Goal: Information Seeking & Learning: Learn about a topic

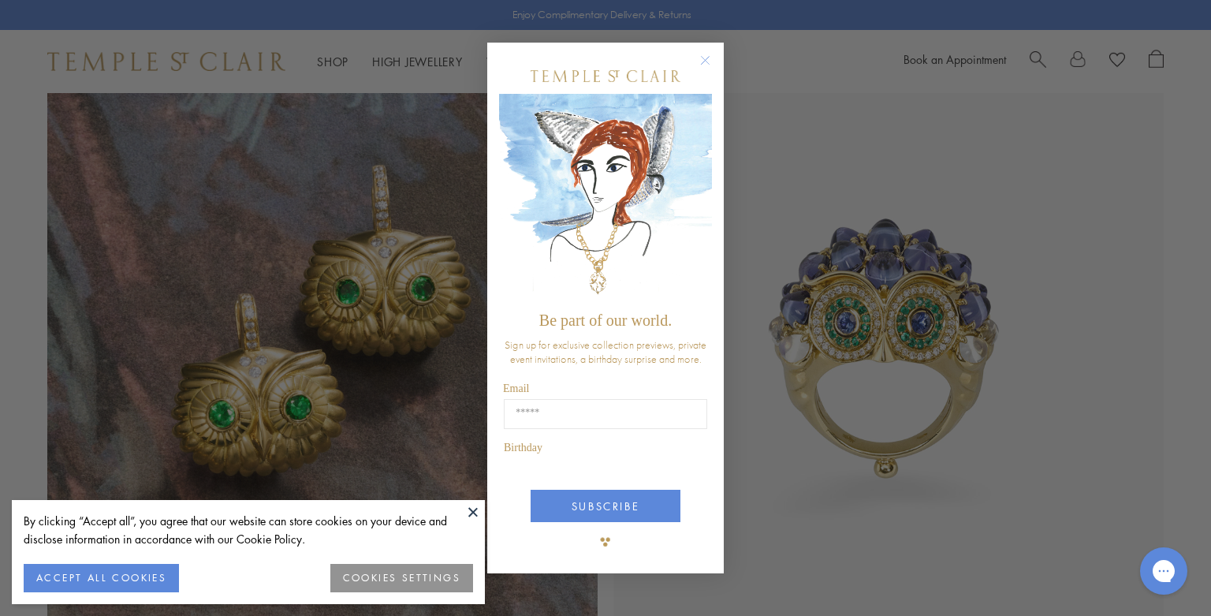
scroll to position [1439, 0]
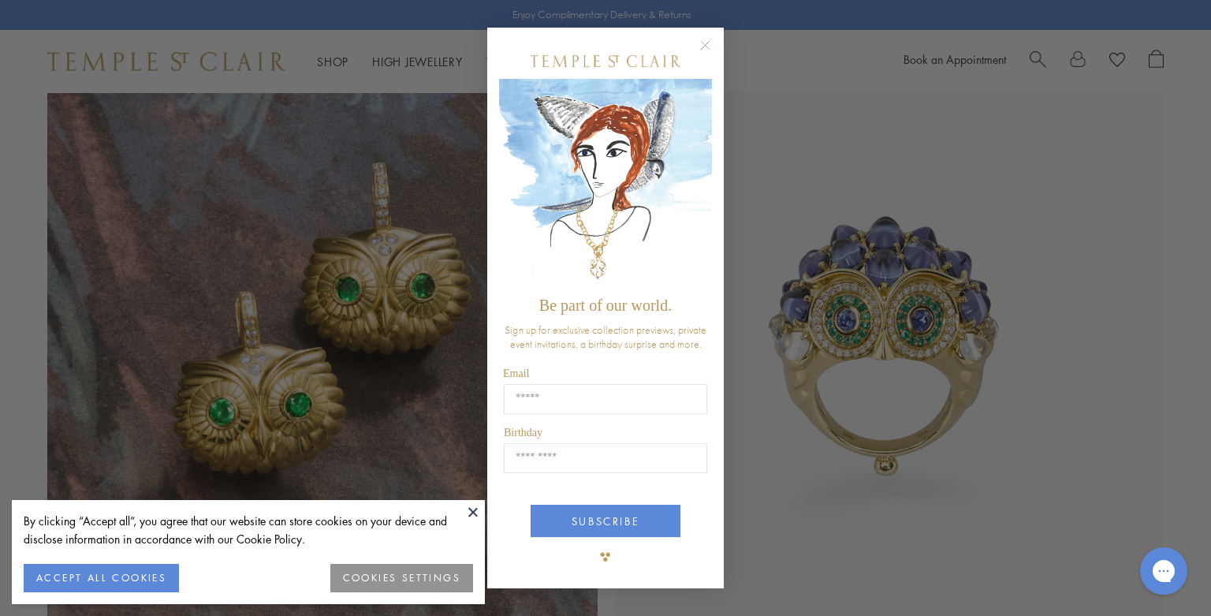
click at [704, 48] on circle "Close dialog" at bounding box center [705, 44] width 19 height 19
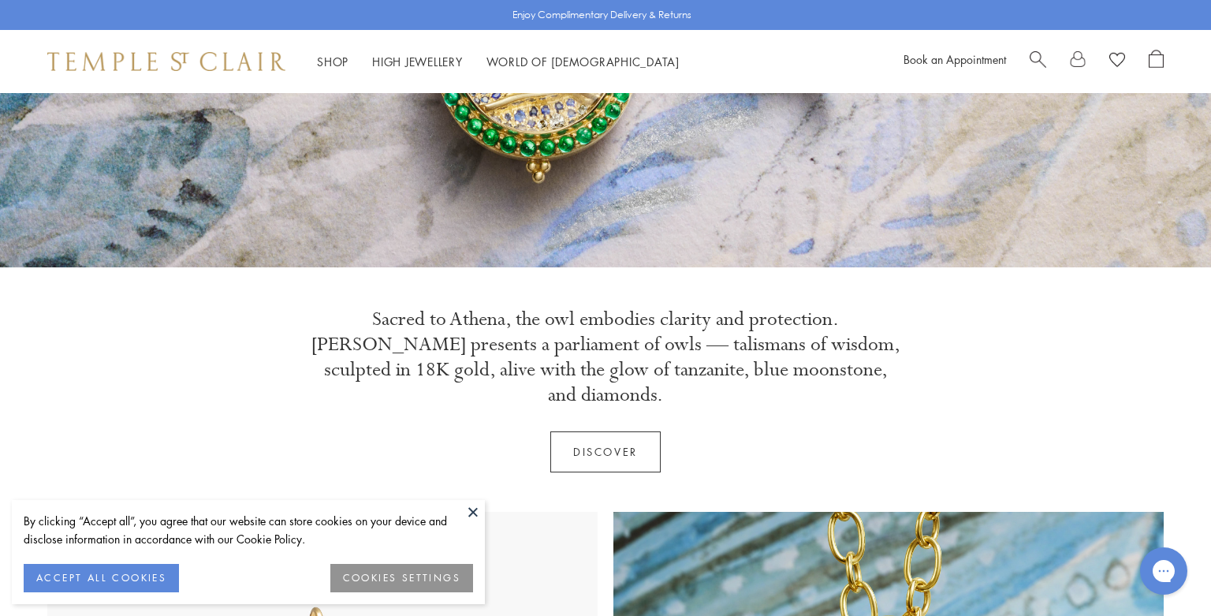
scroll to position [362, 0]
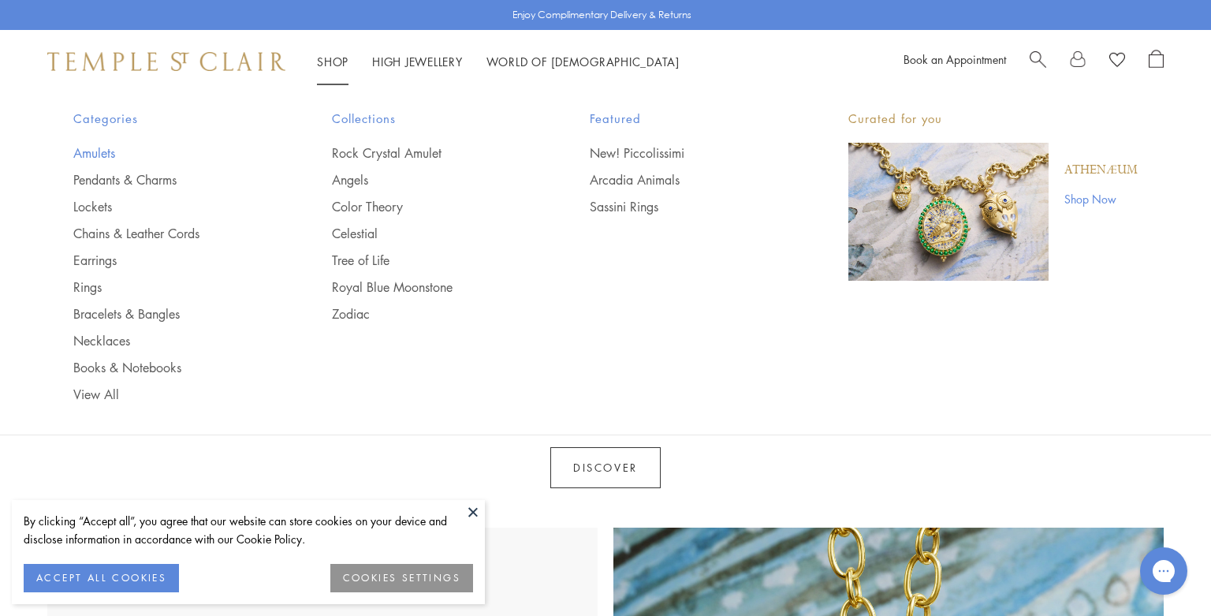
click at [104, 155] on link "Amulets" at bounding box center [170, 152] width 195 height 17
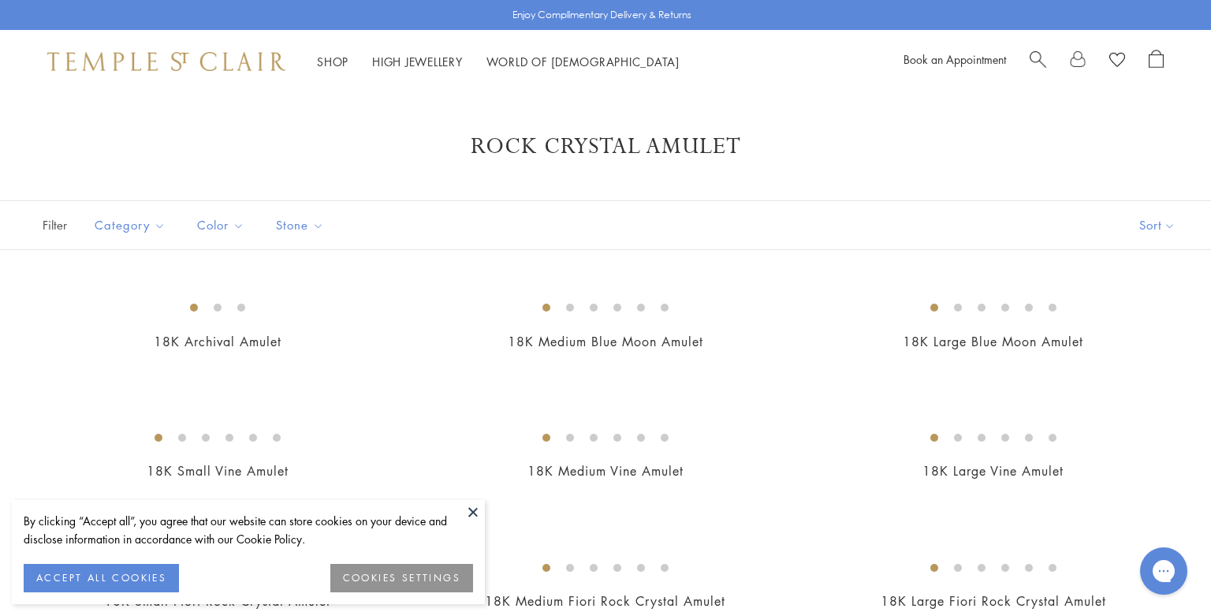
scroll to position [6, 0]
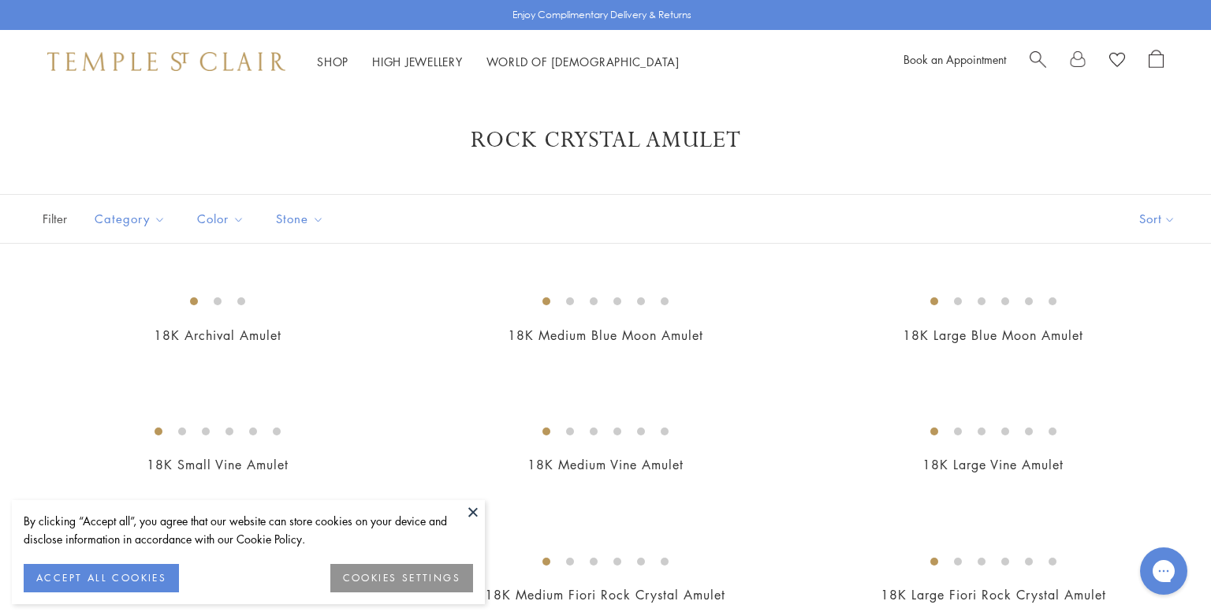
click at [473, 512] on button at bounding box center [473, 512] width 24 height 24
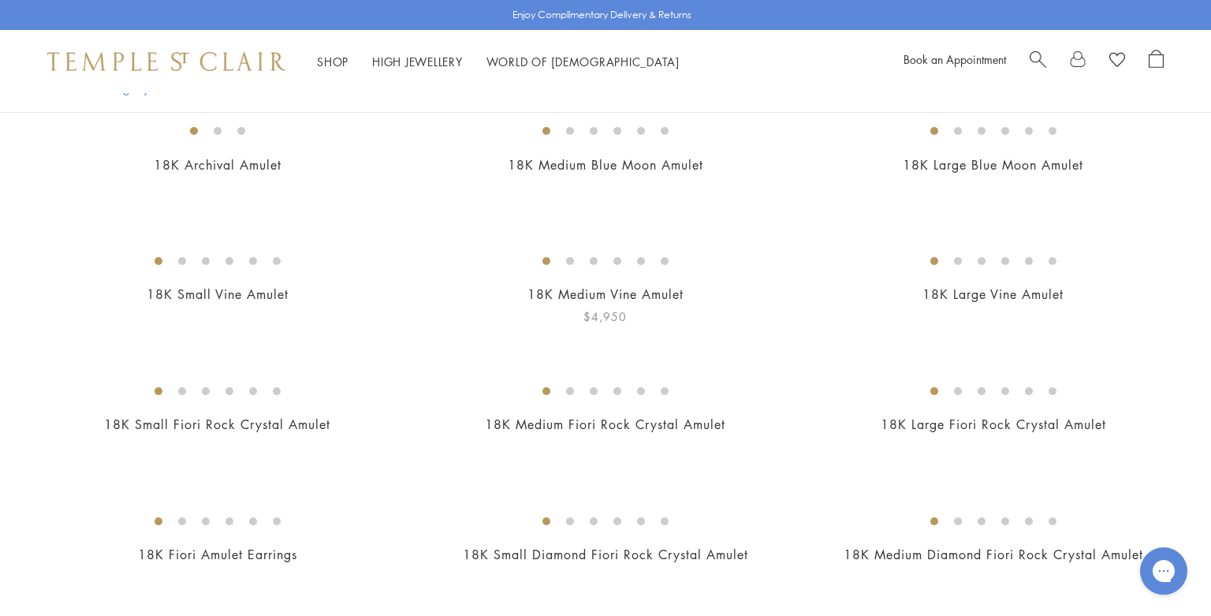
scroll to position [86, 0]
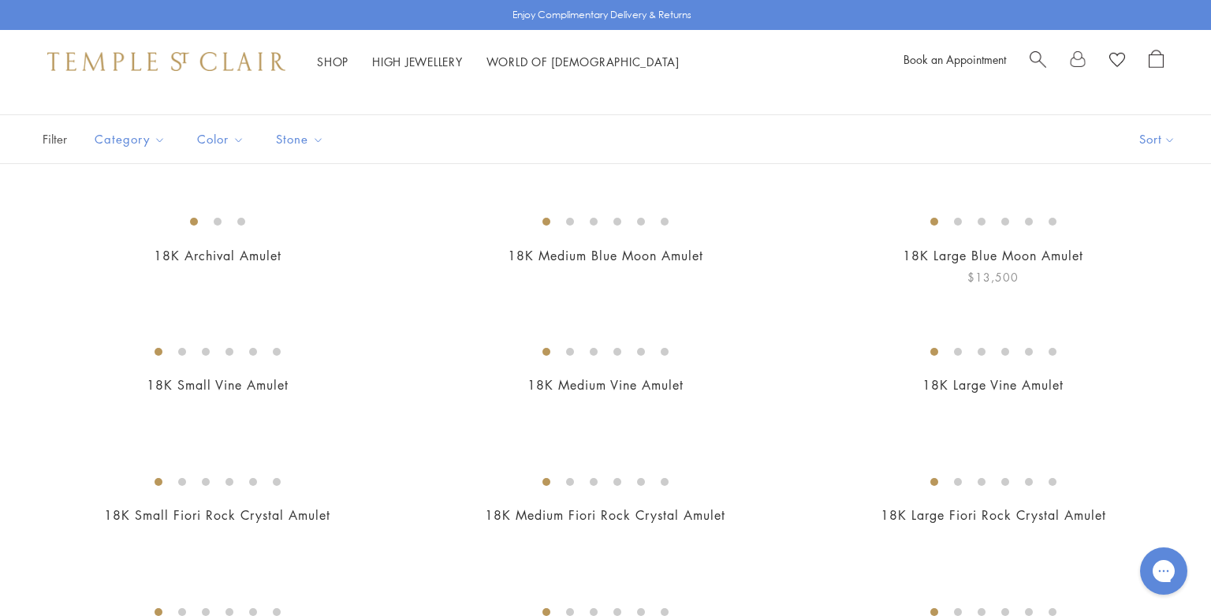
click at [0, 0] on img at bounding box center [0, 0] width 0 height 0
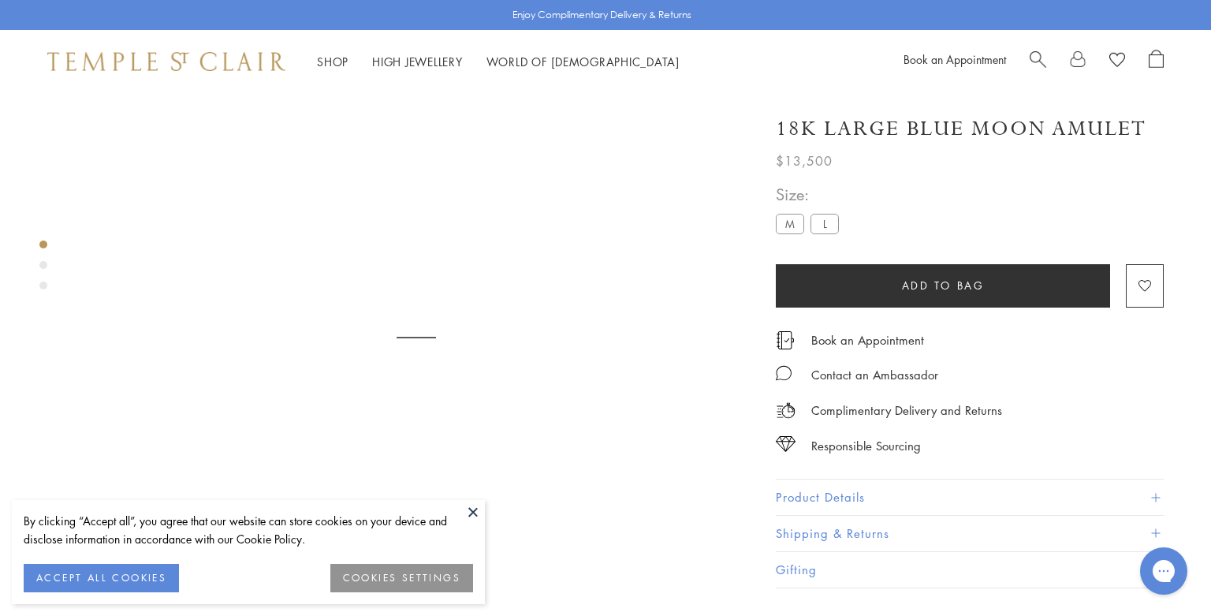
scroll to position [93, 0]
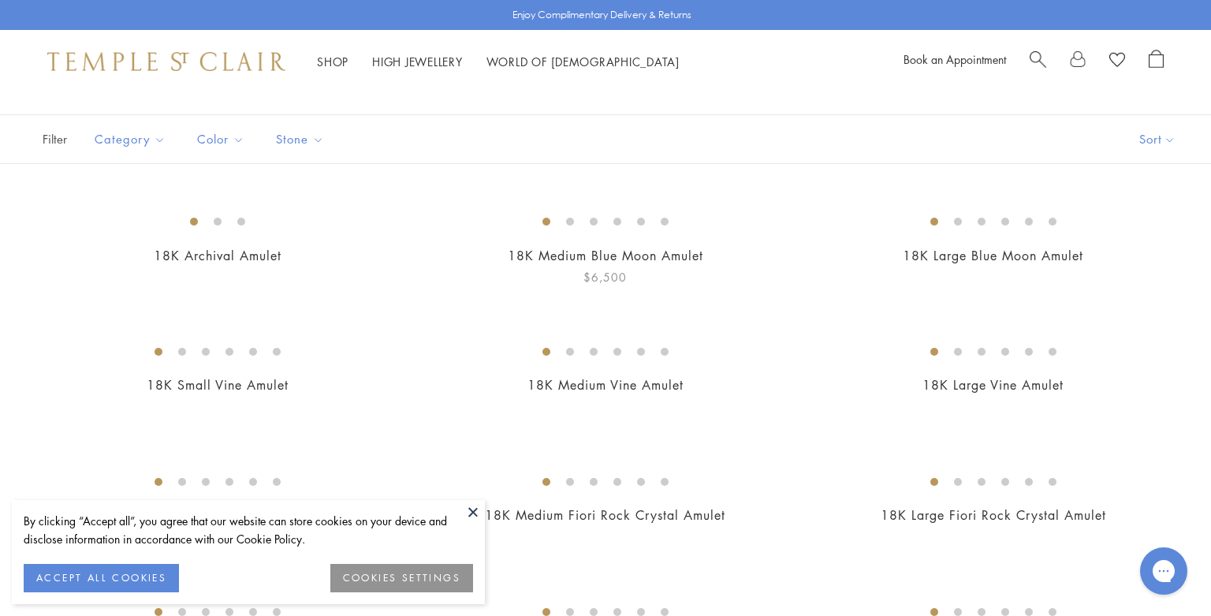
click at [0, 0] on img at bounding box center [0, 0] width 0 height 0
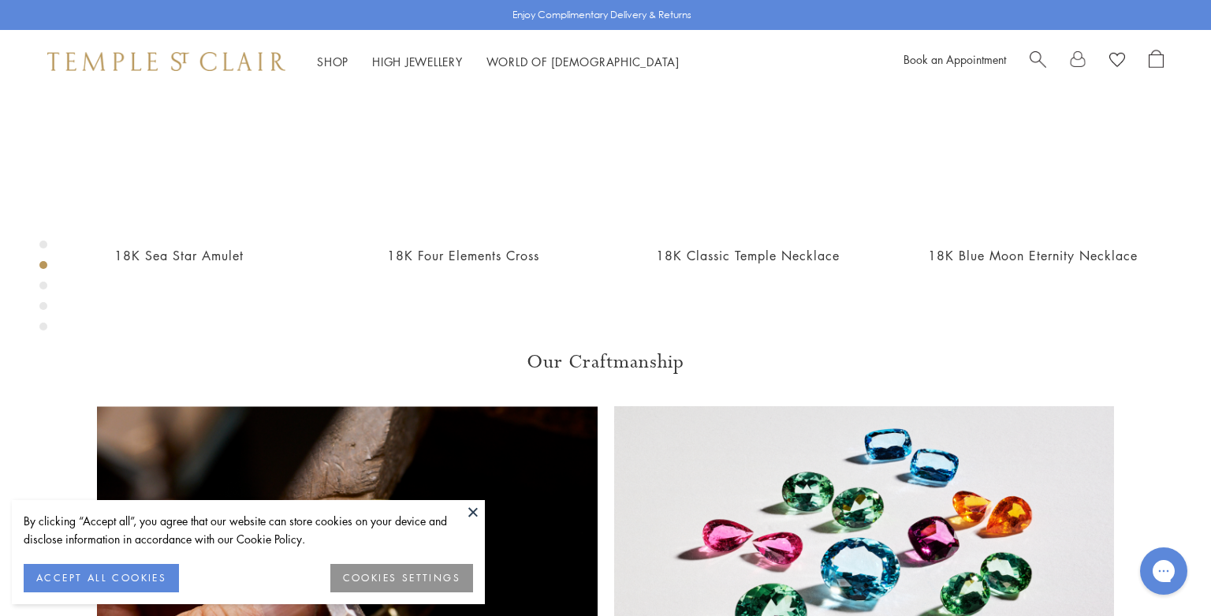
scroll to position [912, 0]
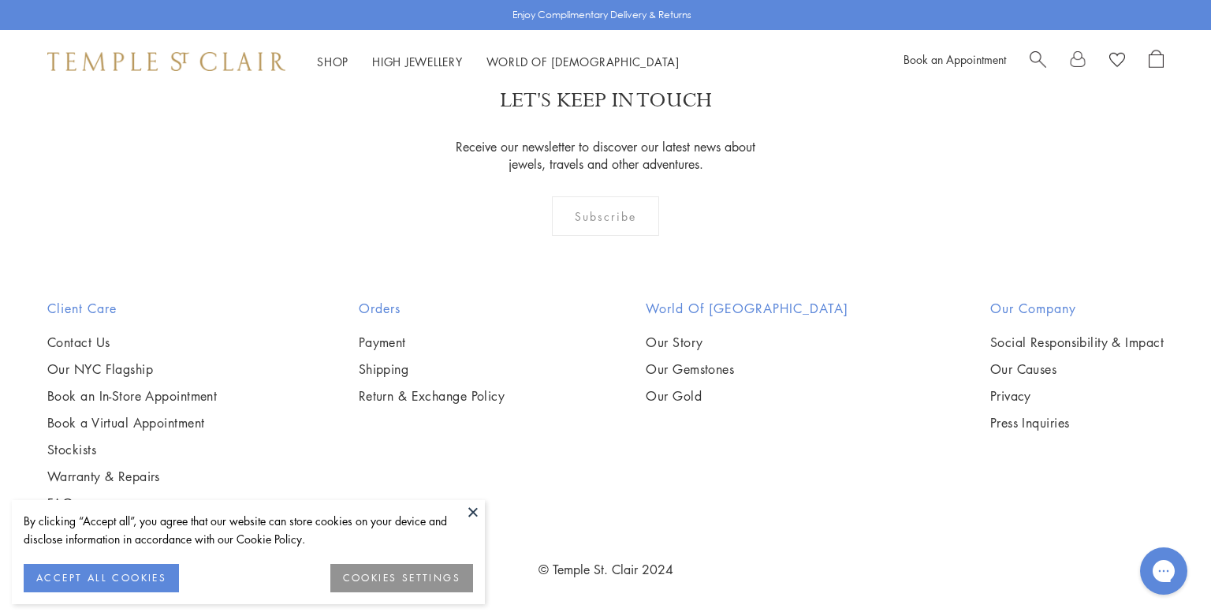
scroll to position [3476, 0]
click at [0, 0] on img at bounding box center [0, 0] width 0 height 0
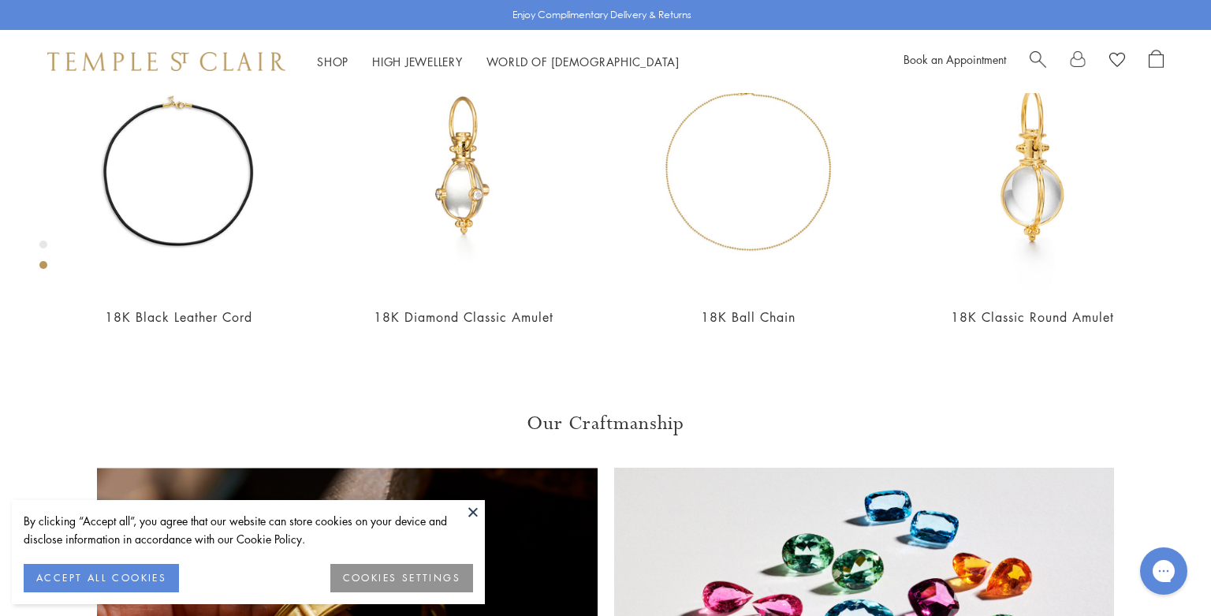
scroll to position [837, 0]
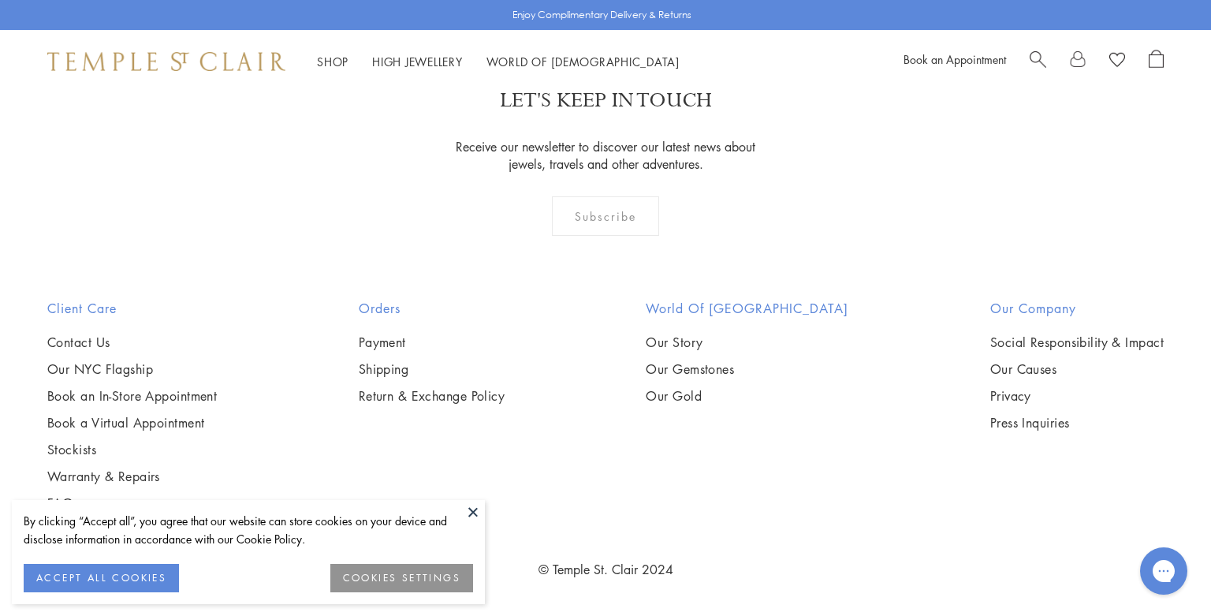
scroll to position [8043, 0]
click at [0, 0] on img at bounding box center [0, 0] width 0 height 0
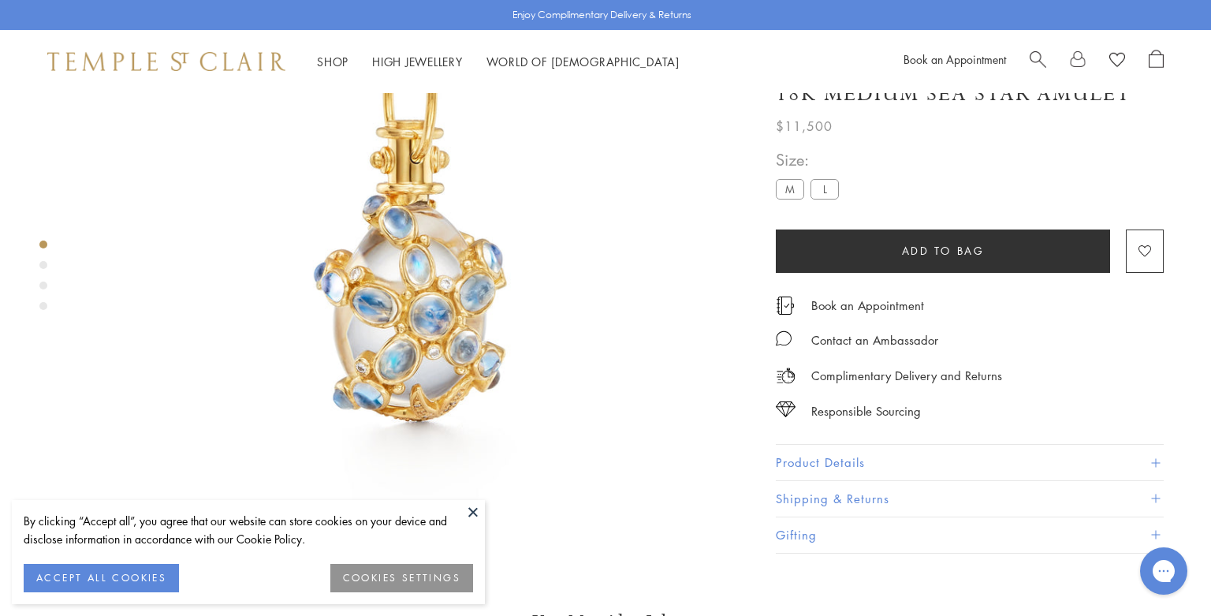
scroll to position [113, 0]
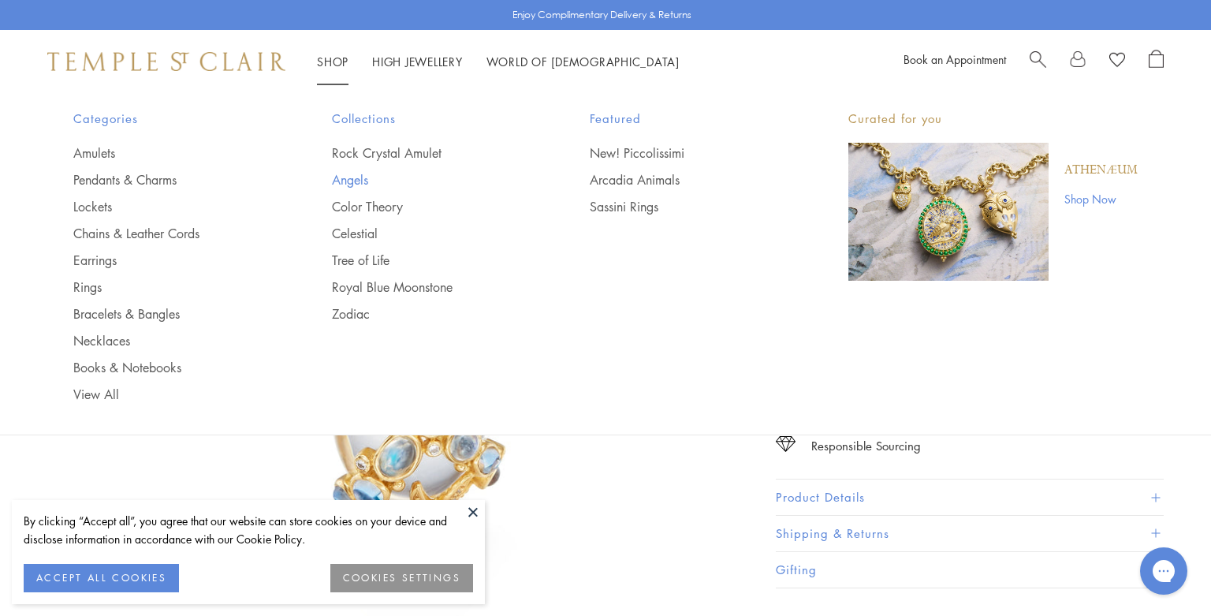
click at [348, 177] on link "Angels" at bounding box center [429, 179] width 195 height 17
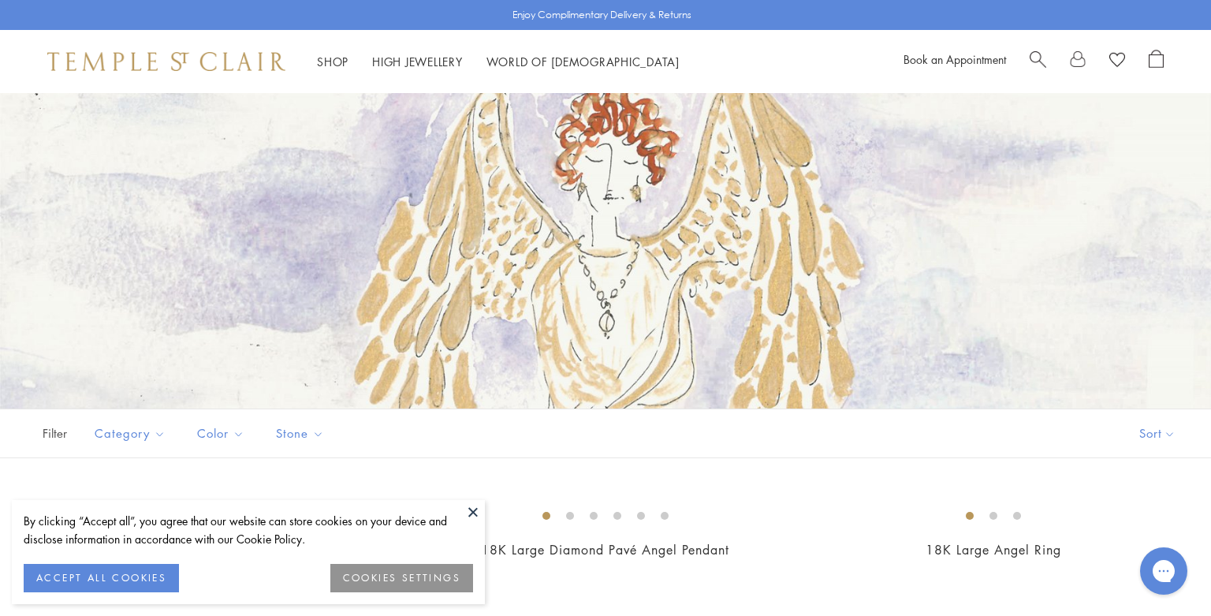
click at [476, 512] on button at bounding box center [473, 512] width 24 height 24
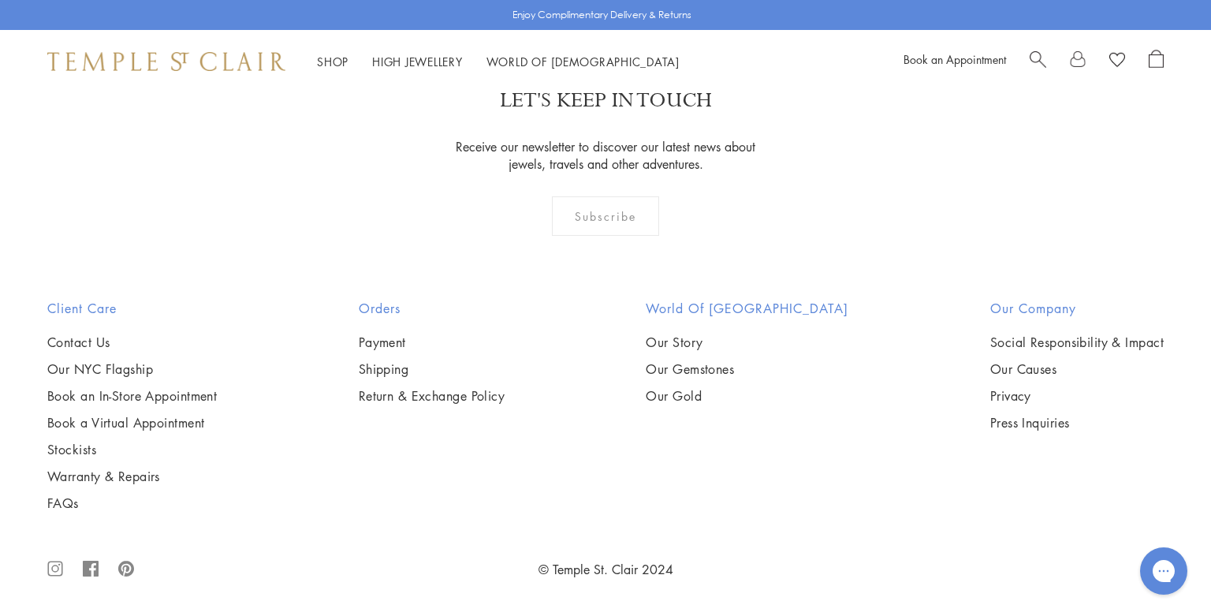
scroll to position [2642, 0]
click at [0, 0] on img at bounding box center [0, 0] width 0 height 0
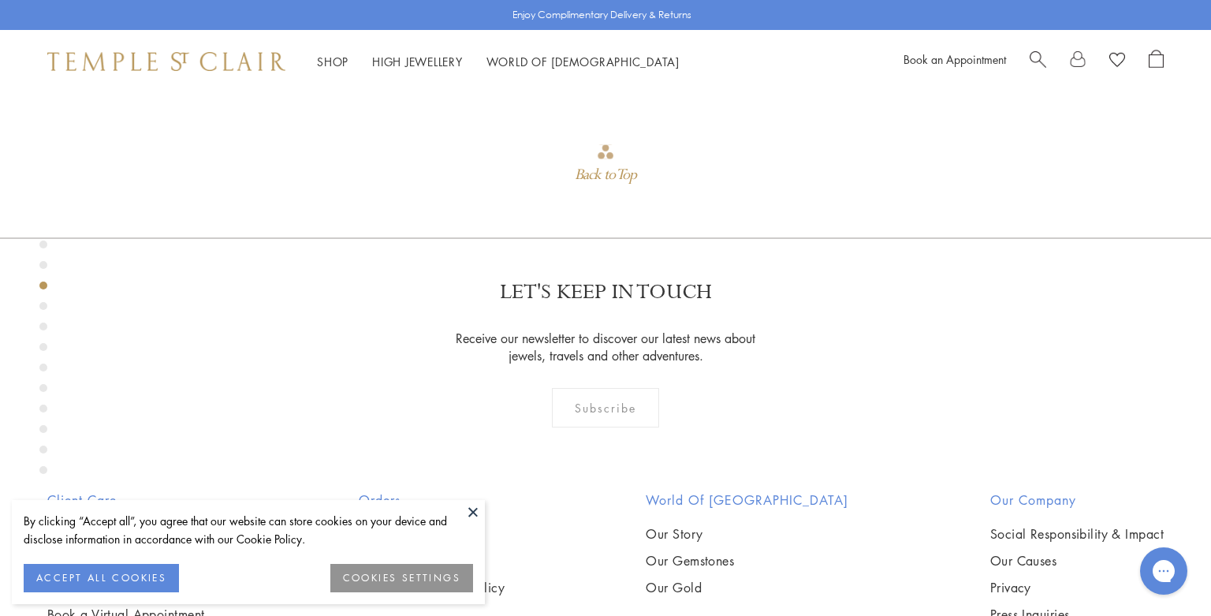
scroll to position [1574, 0]
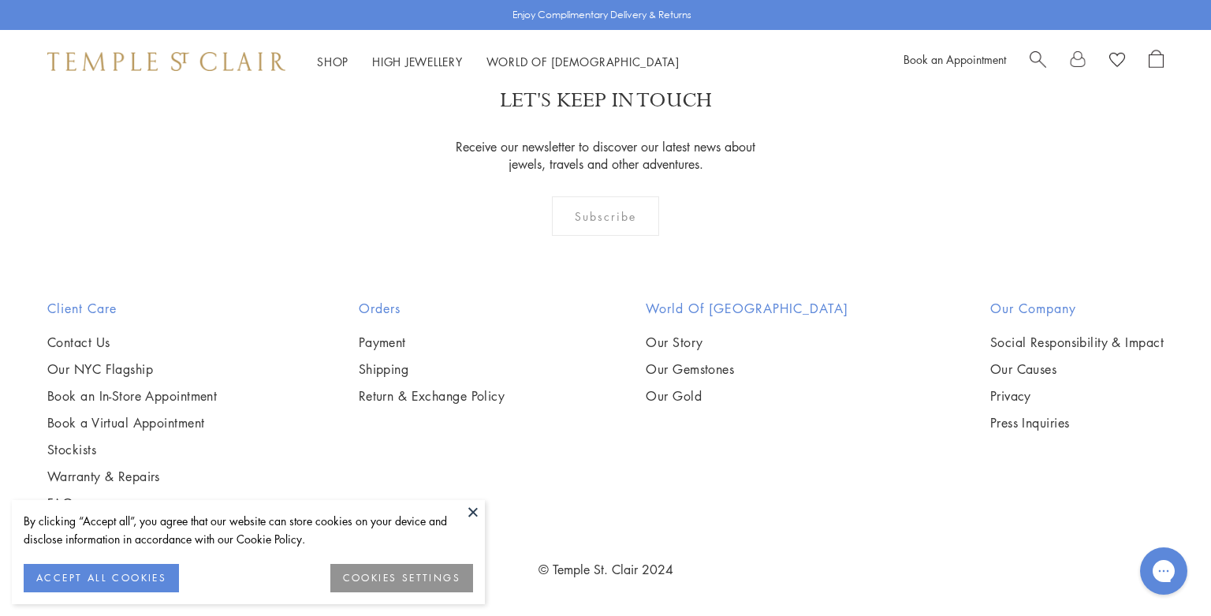
click at [0, 0] on img at bounding box center [0, 0] width 0 height 0
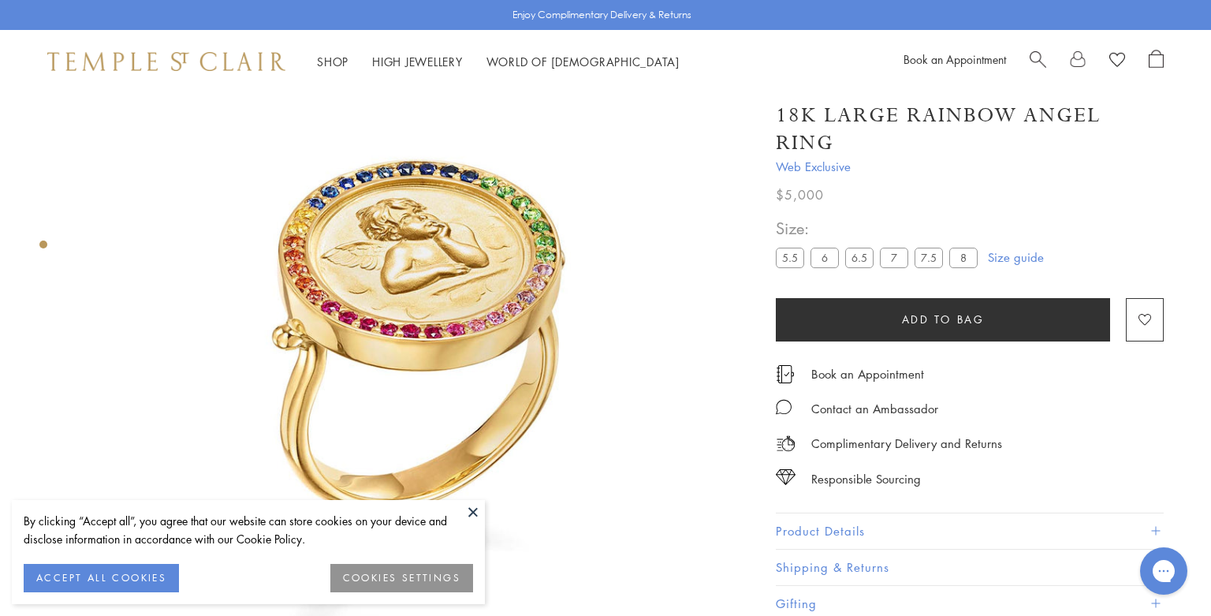
click at [470, 506] on button at bounding box center [473, 512] width 24 height 24
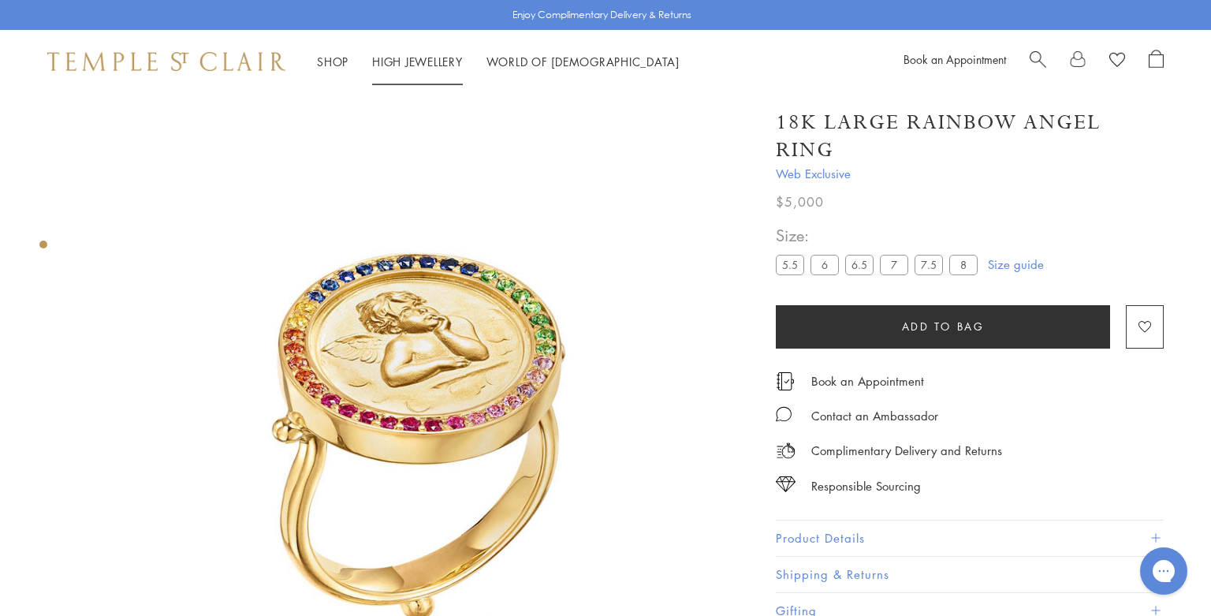
click at [415, 57] on link "High Jewellery High Jewellery" at bounding box center [417, 62] width 91 height 16
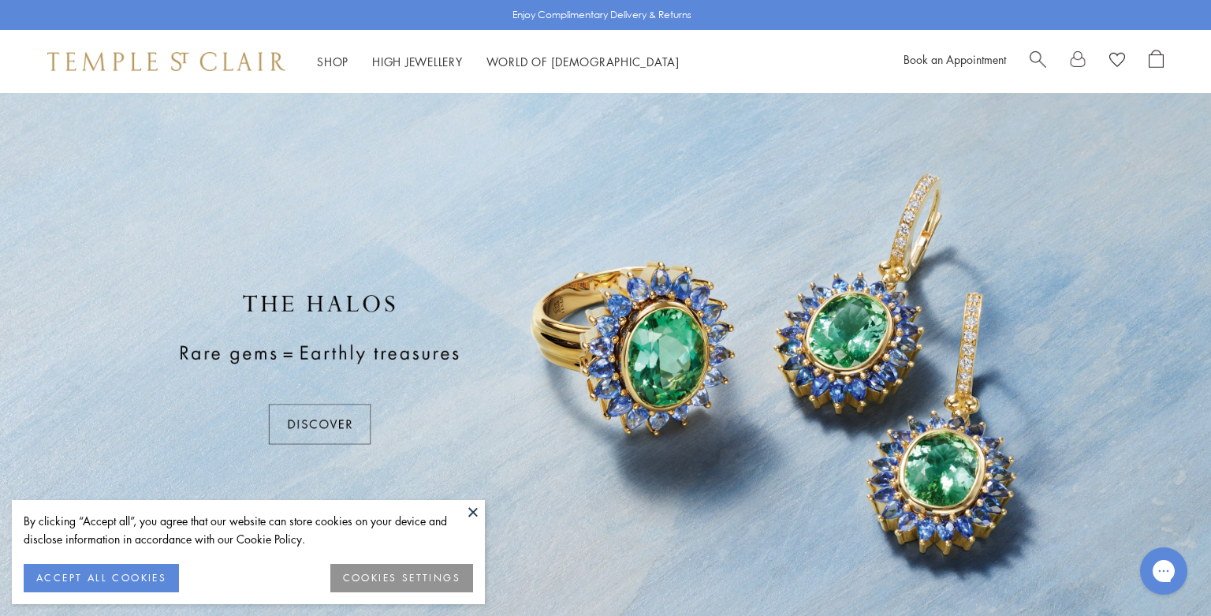
click at [473, 515] on button at bounding box center [473, 512] width 24 height 24
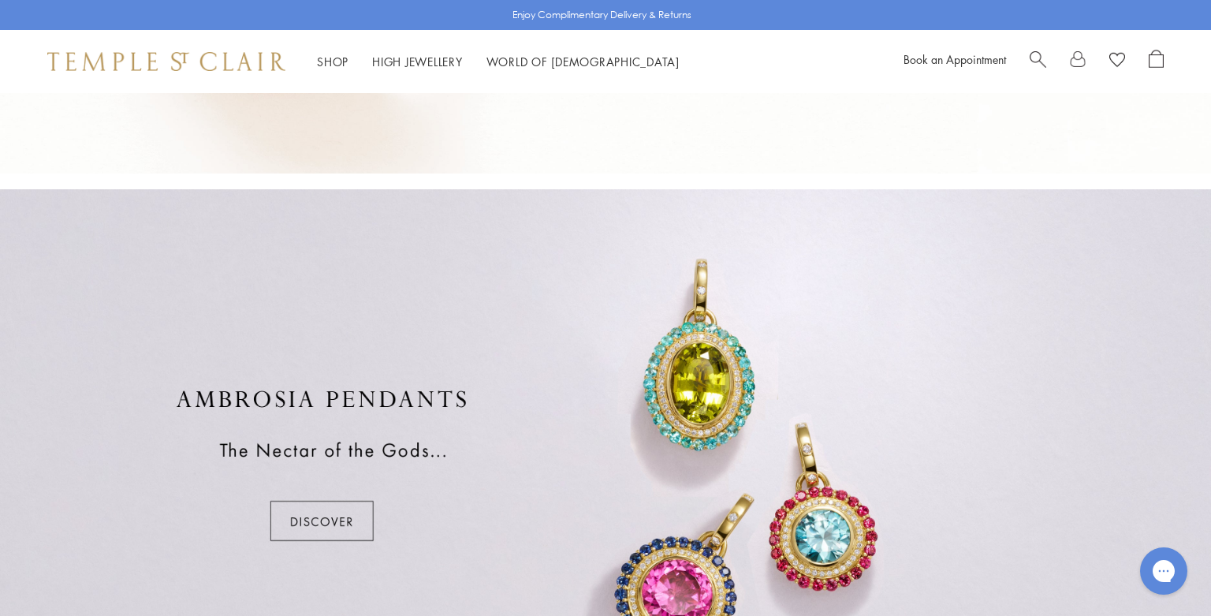
scroll to position [1022, 0]
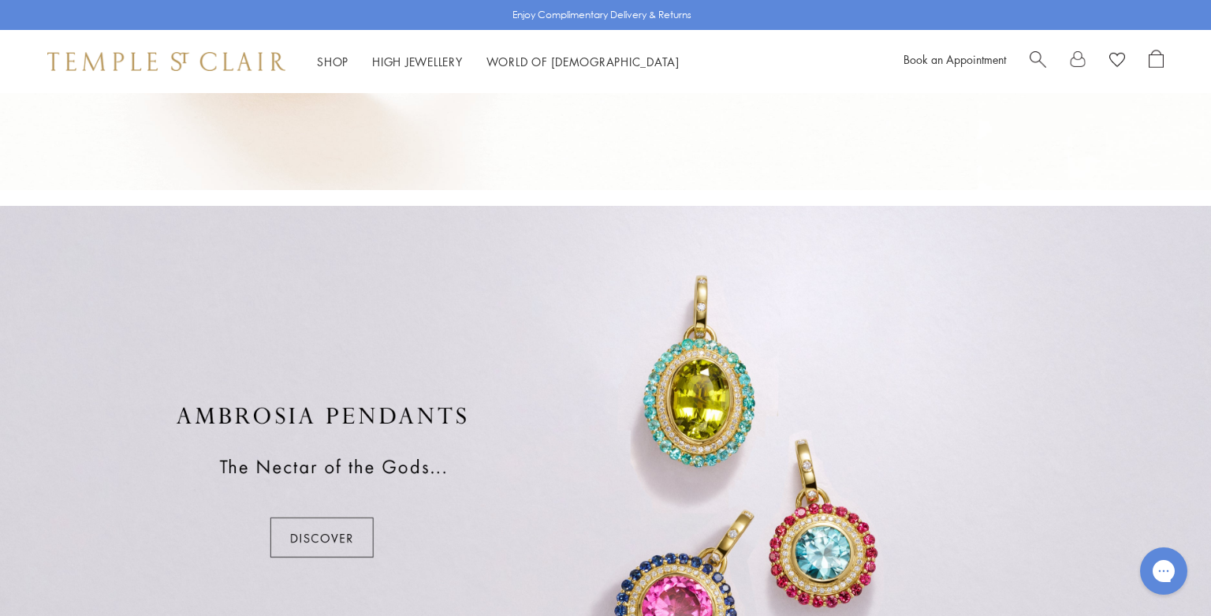
click at [332, 532] on div at bounding box center [605, 482] width 1211 height 552
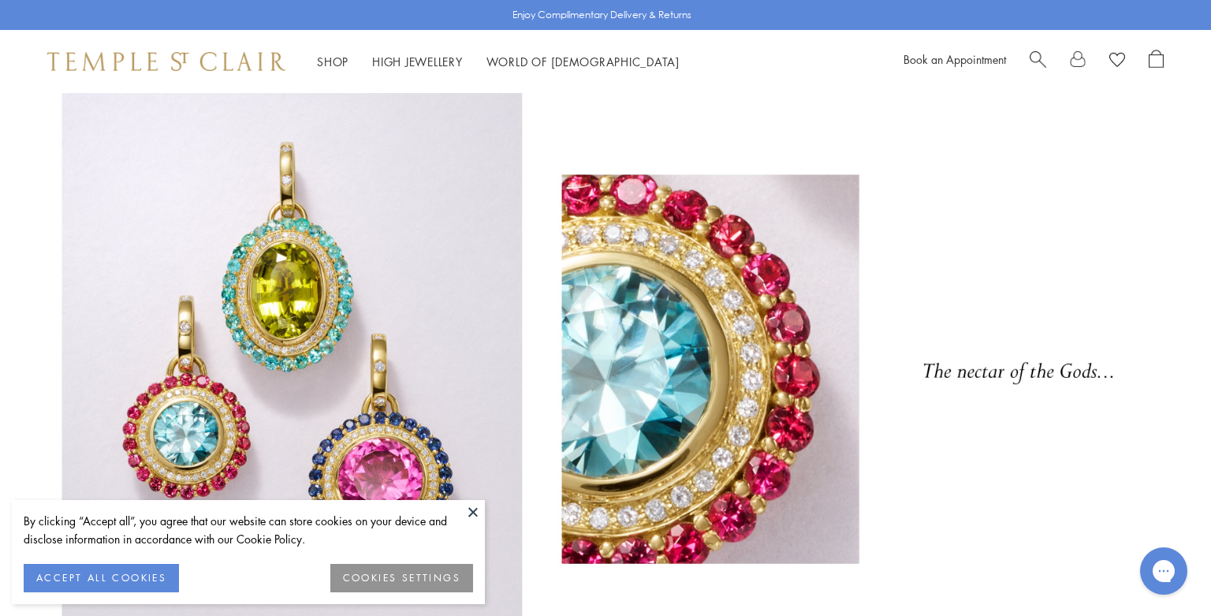
click at [474, 511] on button at bounding box center [473, 512] width 24 height 24
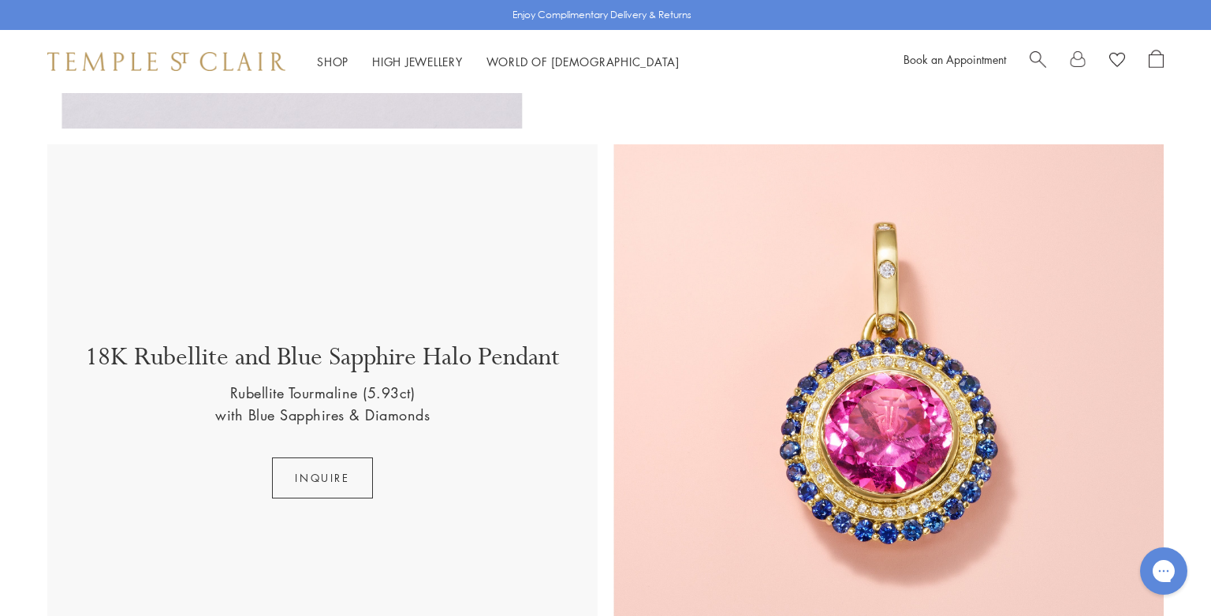
scroll to position [485, 0]
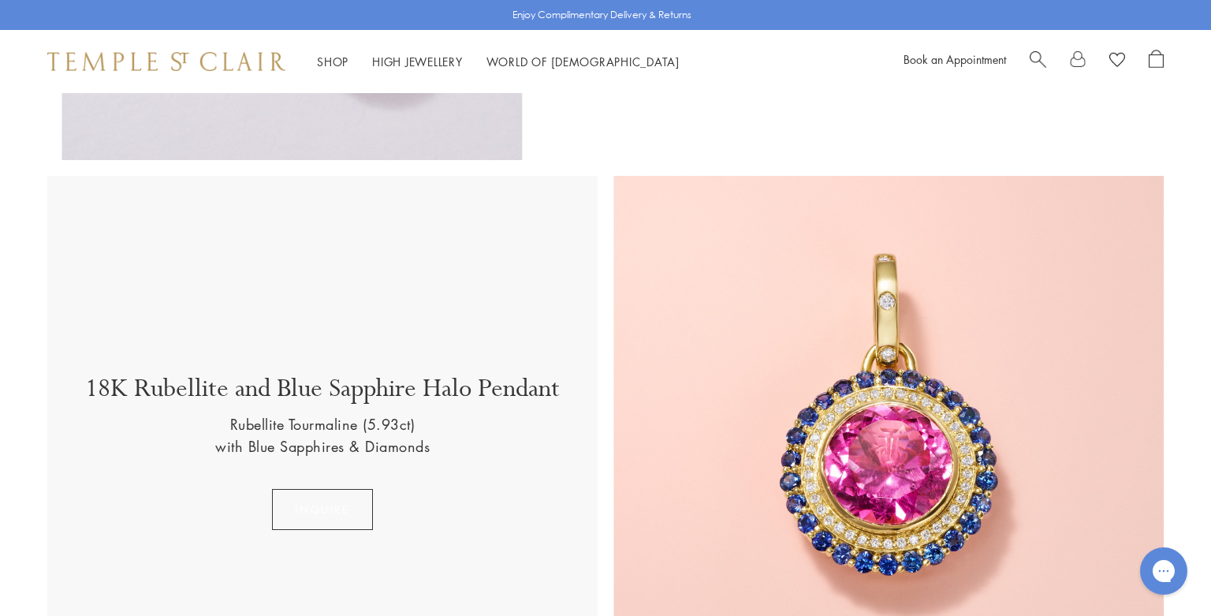
click at [337, 507] on button "inquire" at bounding box center [322, 509] width 100 height 41
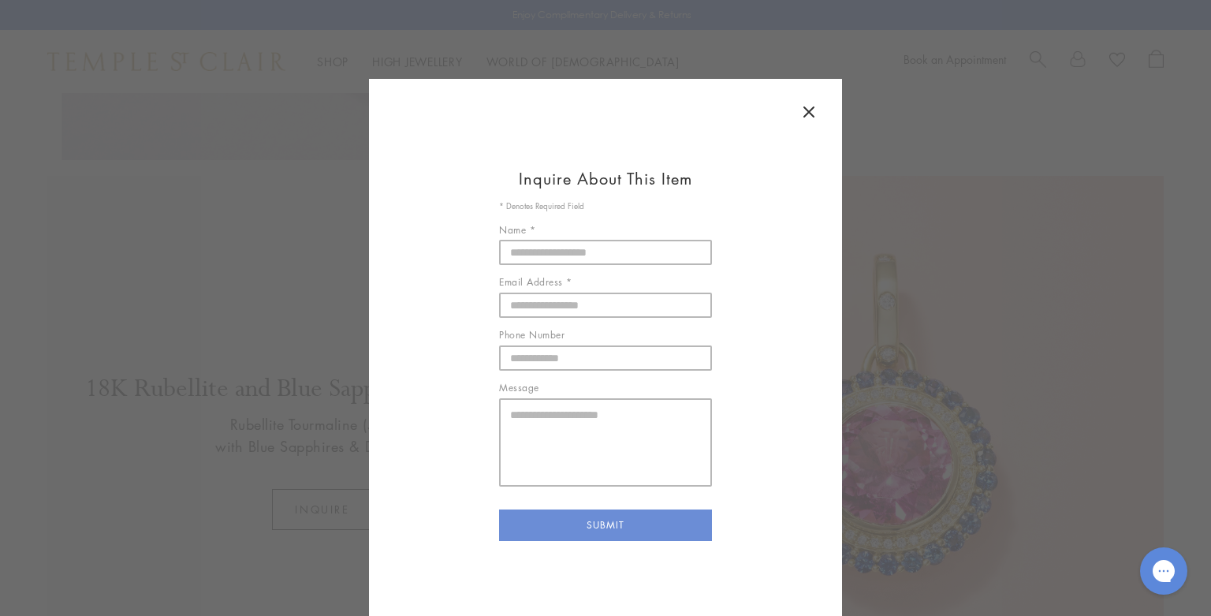
click at [805, 113] on icon at bounding box center [808, 111] width 19 height 19
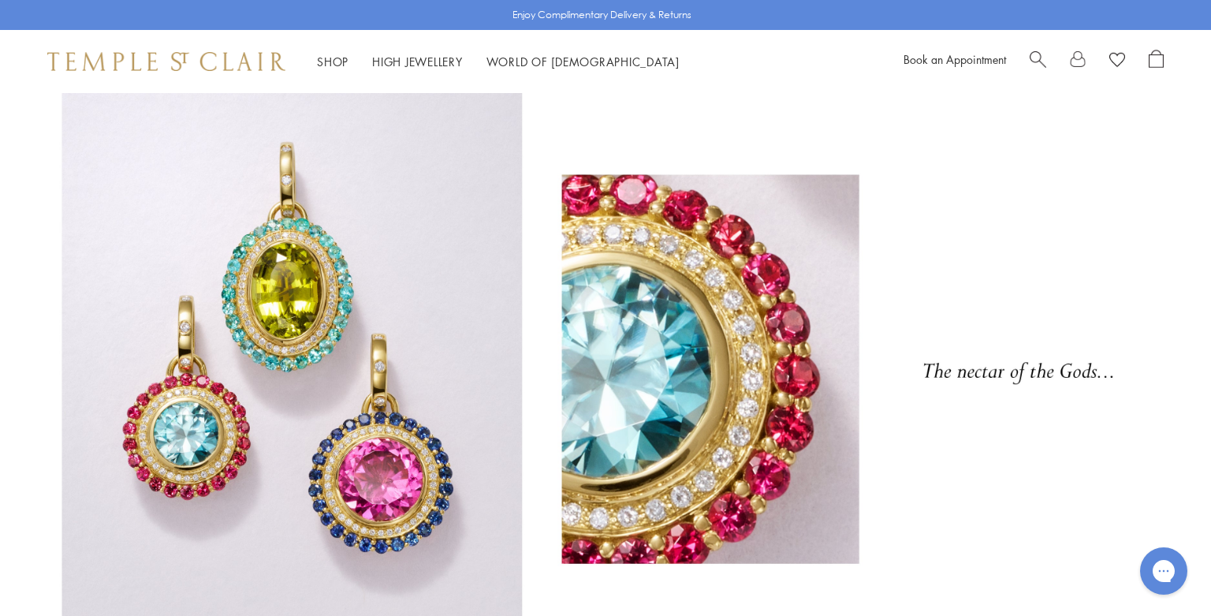
scroll to position [0, 0]
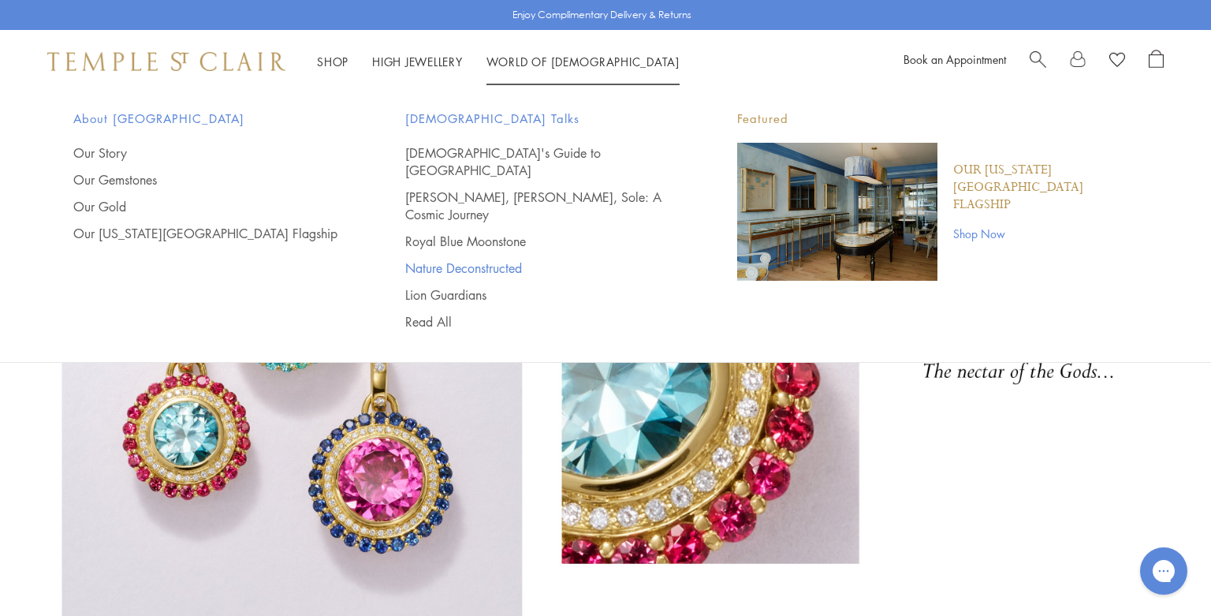
click at [484, 259] on link "Nature Deconstructed" at bounding box center [539, 267] width 269 height 17
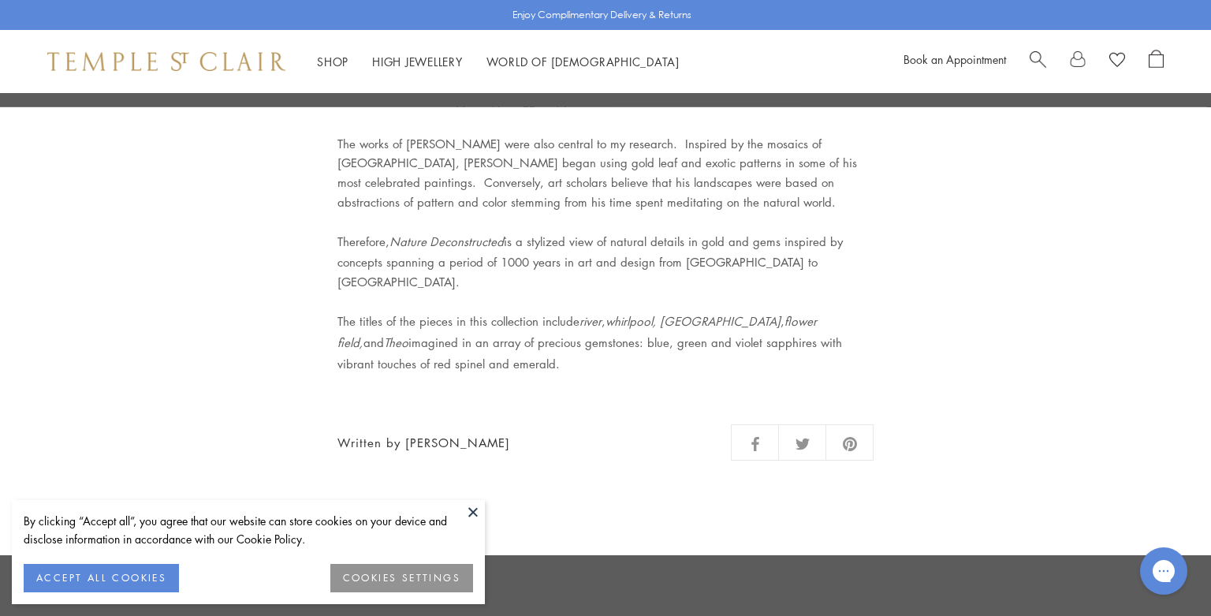
scroll to position [1919, 0]
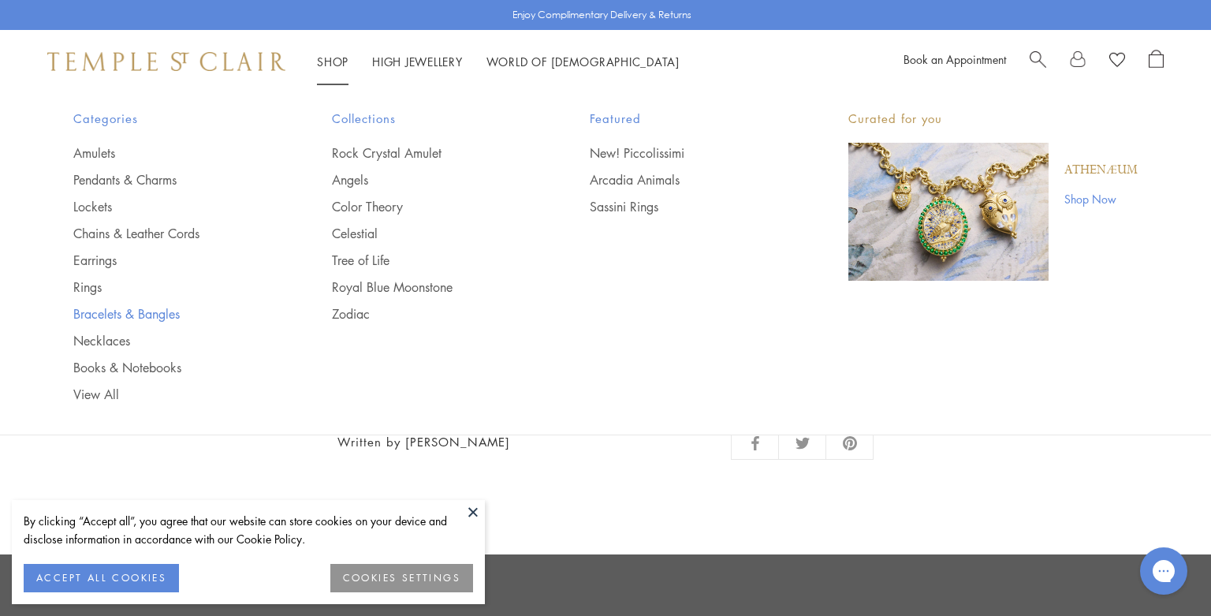
click at [155, 313] on link "Bracelets & Bangles" at bounding box center [170, 313] width 195 height 17
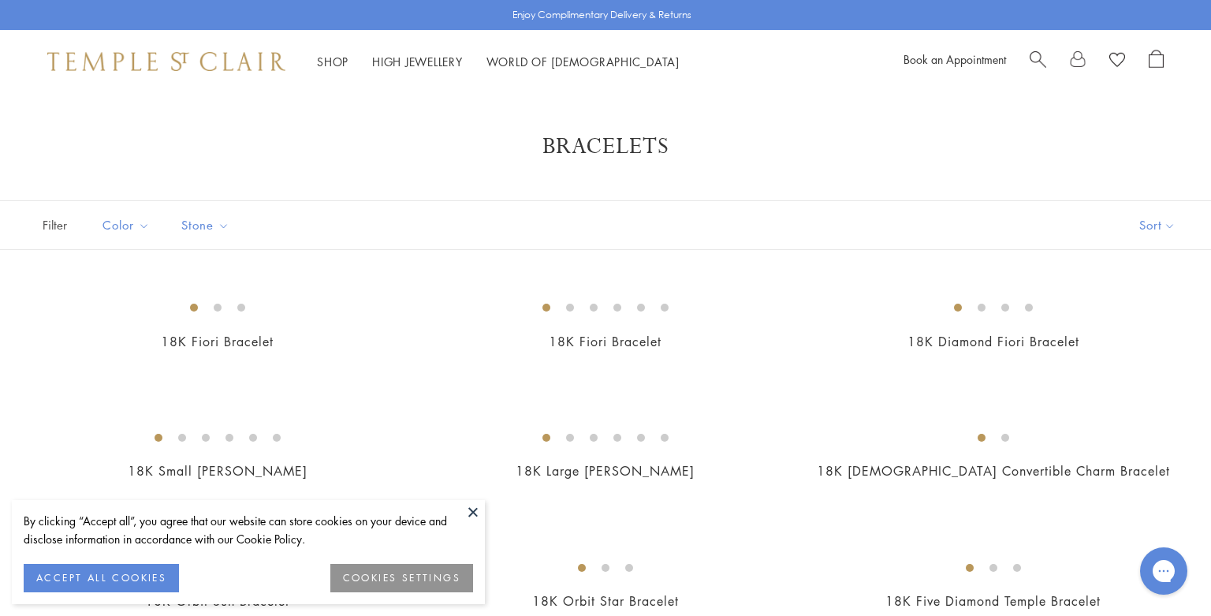
click at [471, 511] on button at bounding box center [473, 512] width 24 height 24
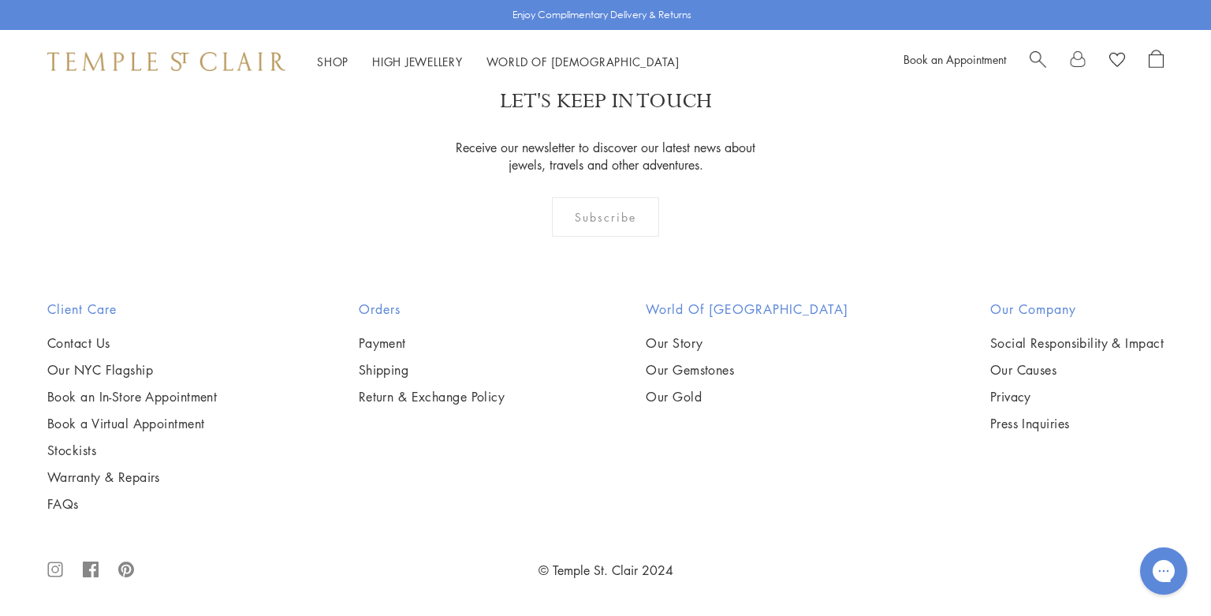
scroll to position [3352, 0]
click at [0, 0] on img at bounding box center [0, 0] width 0 height 0
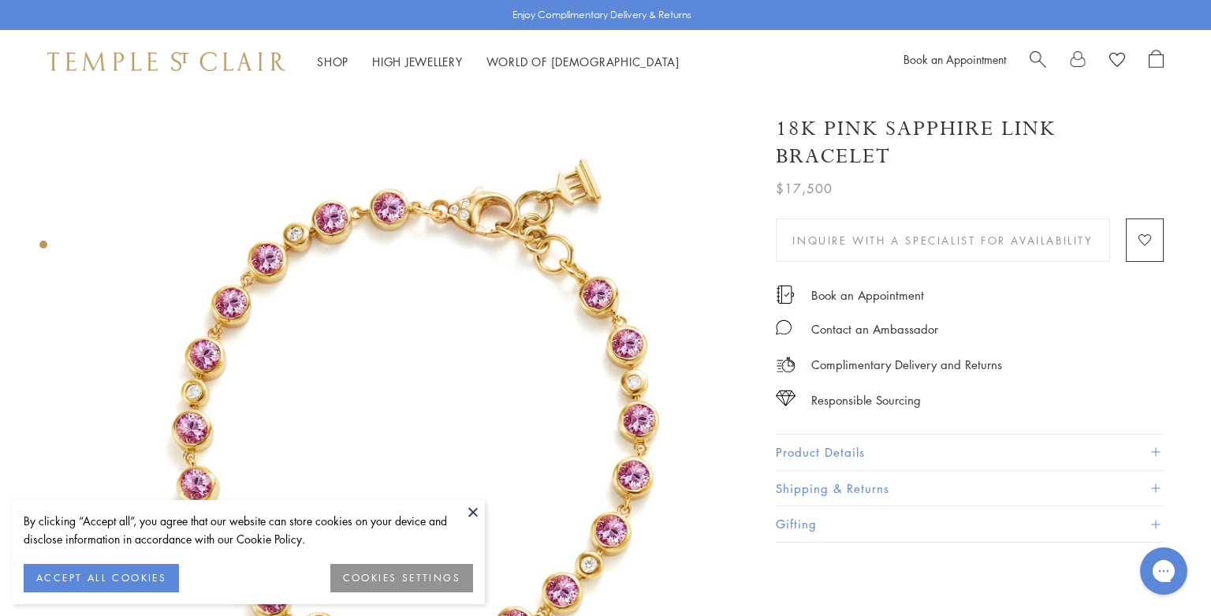
click at [812, 445] on button "Product Details" at bounding box center [970, 451] width 388 height 35
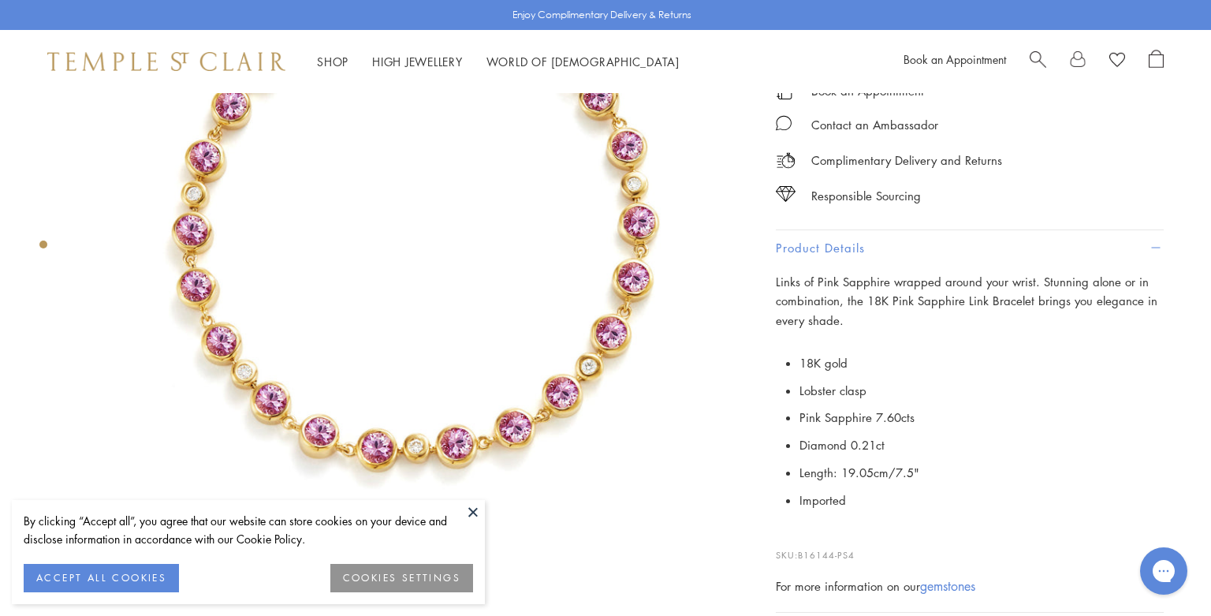
scroll to position [199, 0]
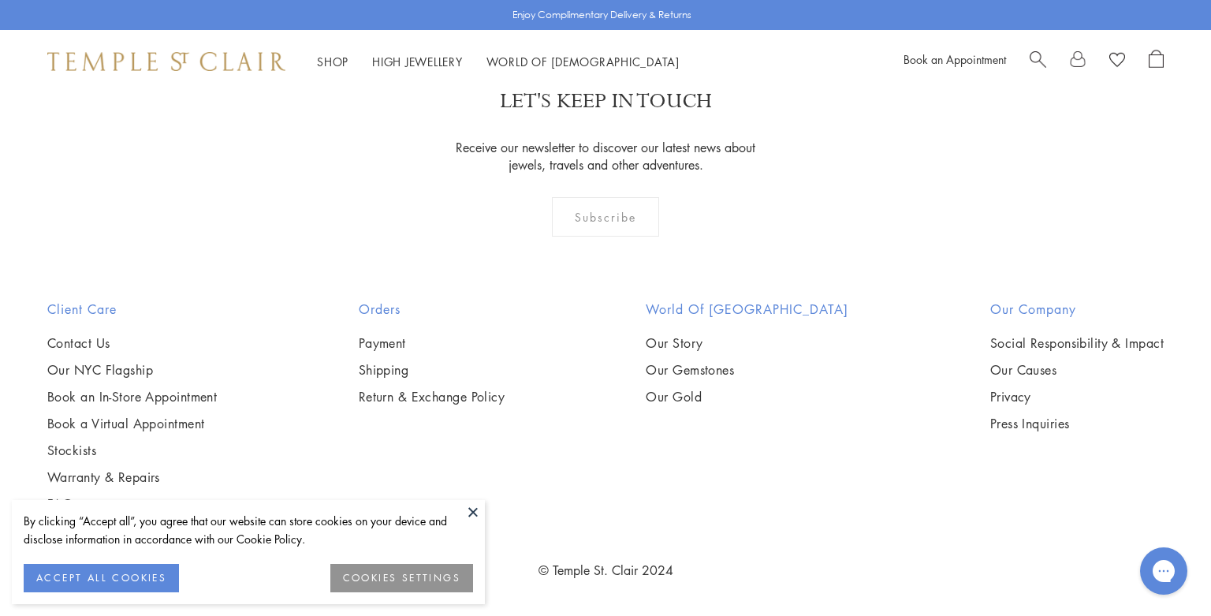
scroll to position [4785, 0]
click at [0, 0] on img at bounding box center [0, 0] width 0 height 0
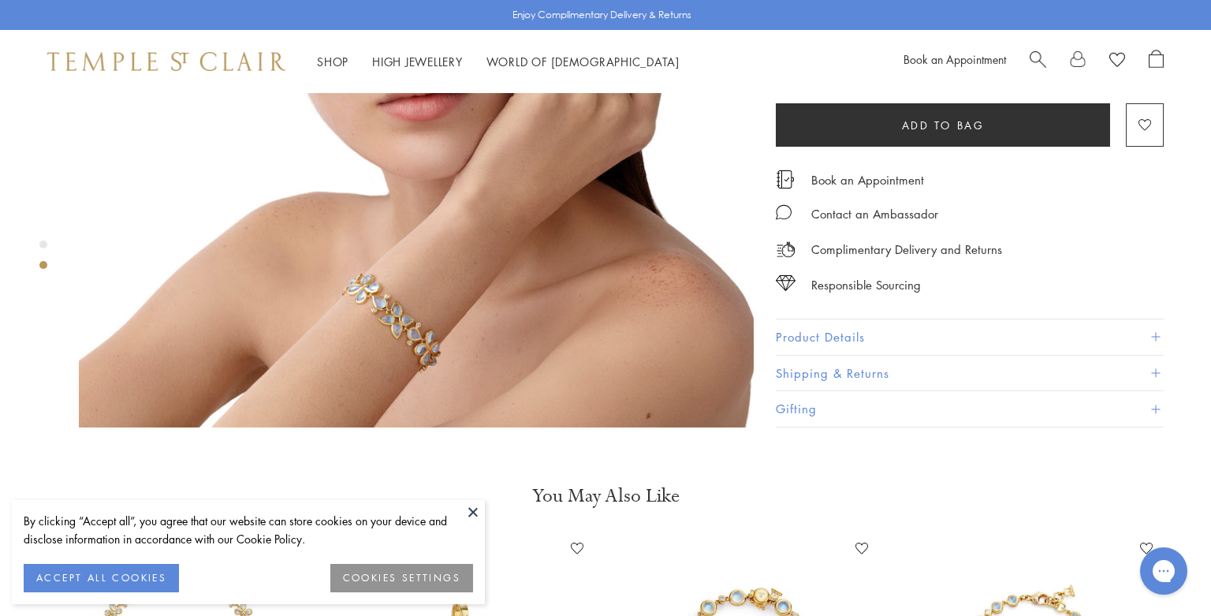
scroll to position [879, 0]
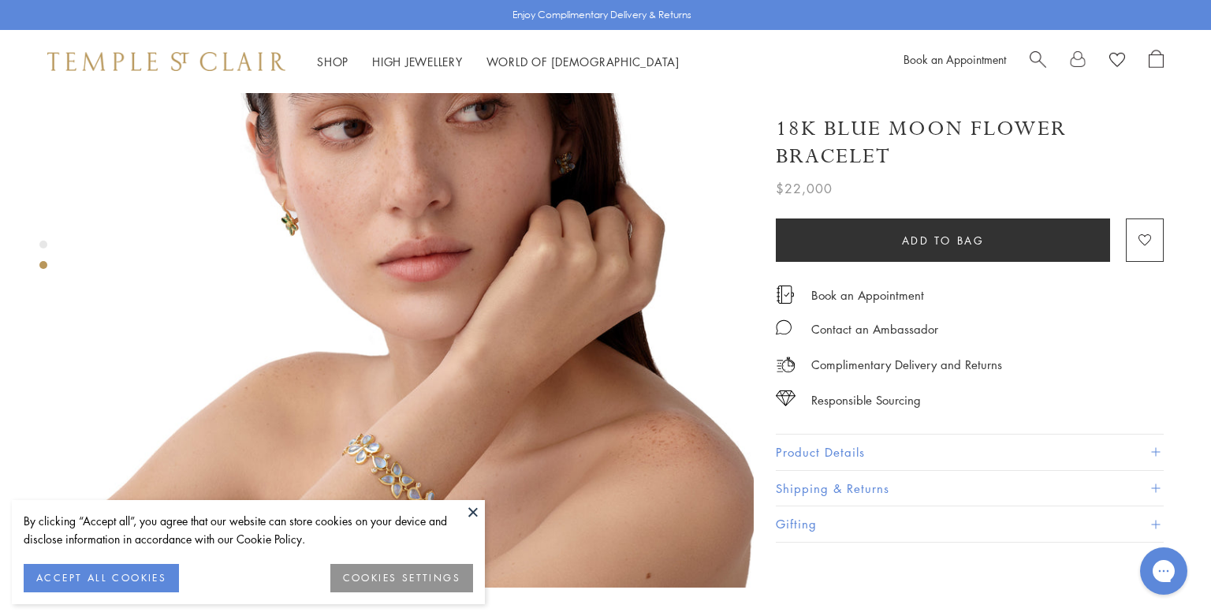
click at [814, 451] on button "Product Details" at bounding box center [970, 451] width 388 height 35
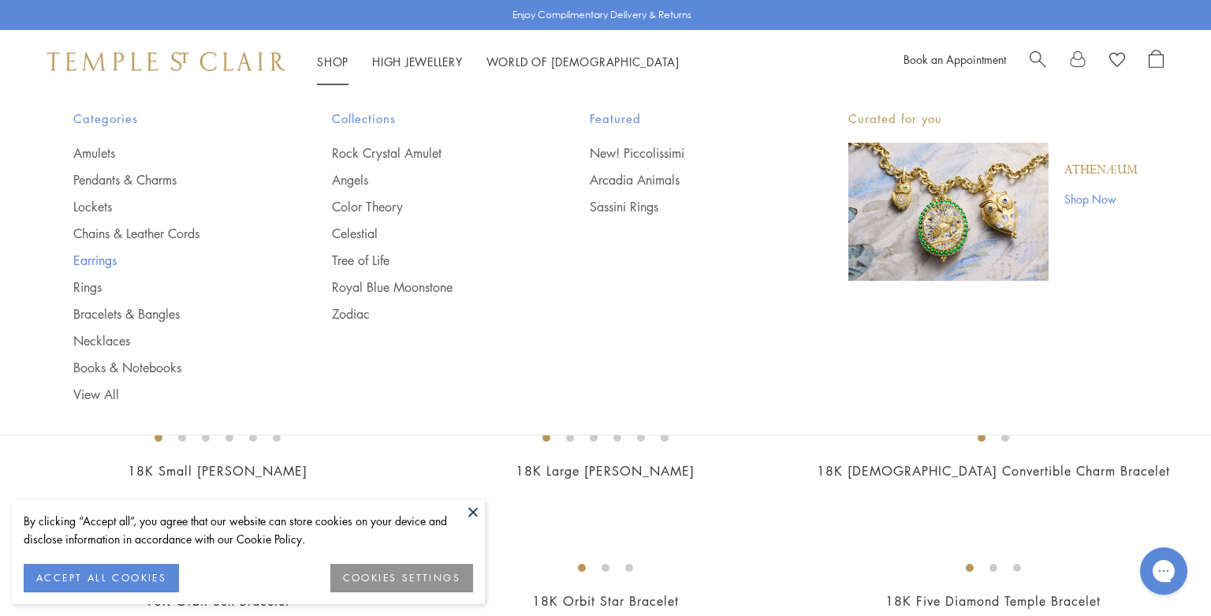
click at [102, 264] on link "Earrings" at bounding box center [170, 259] width 195 height 17
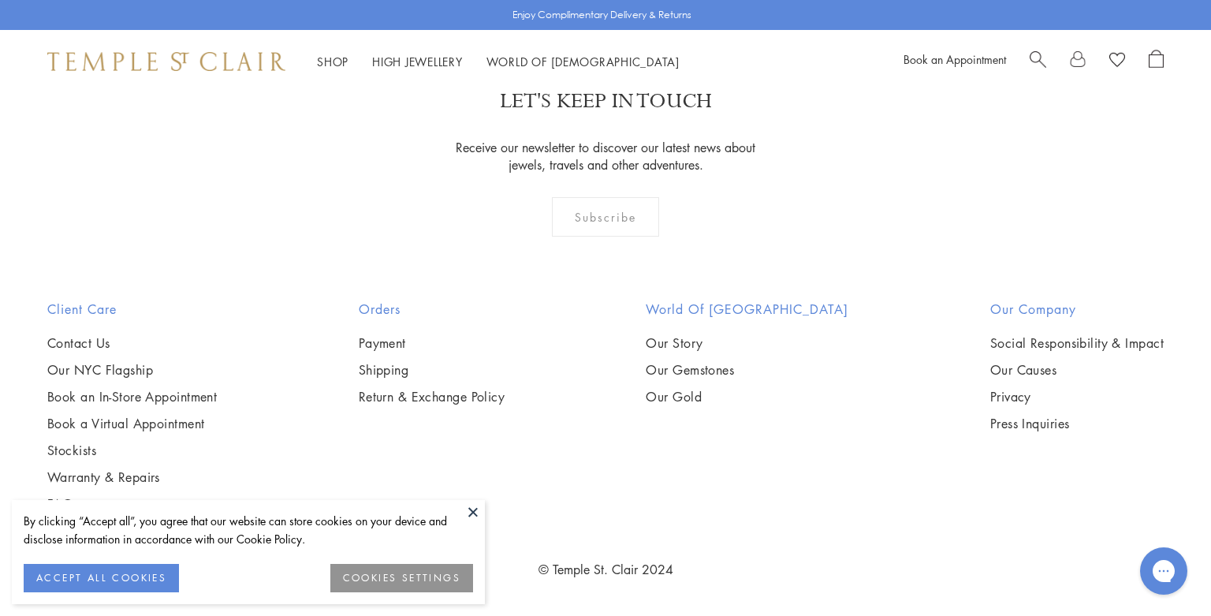
scroll to position [2993, 0]
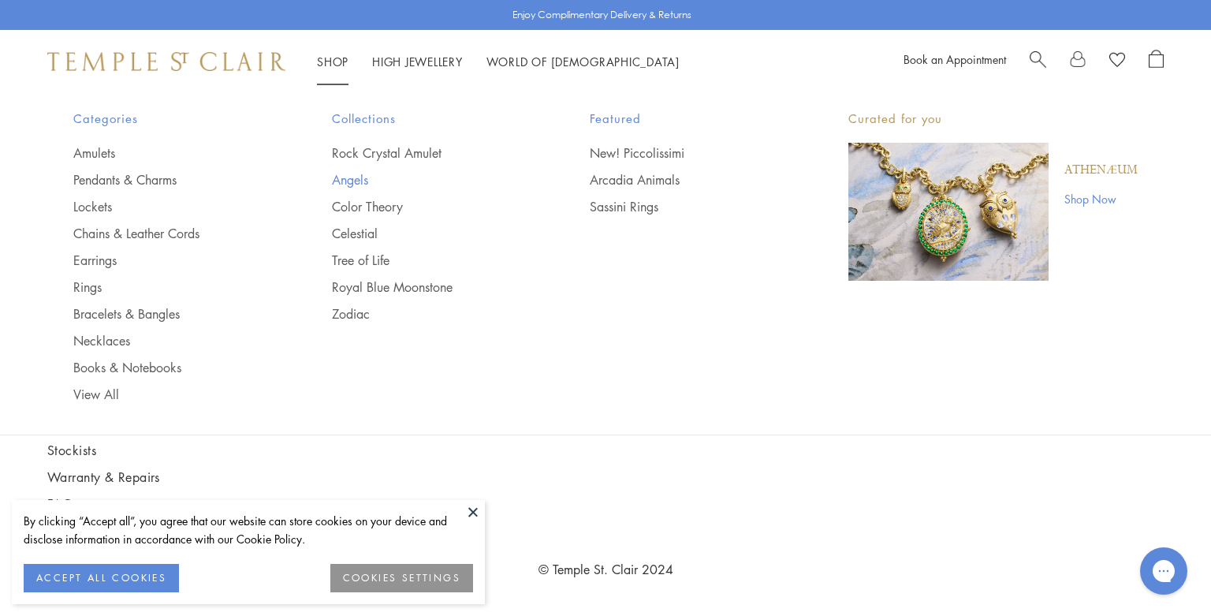
click at [366, 177] on link "Angels" at bounding box center [429, 179] width 195 height 17
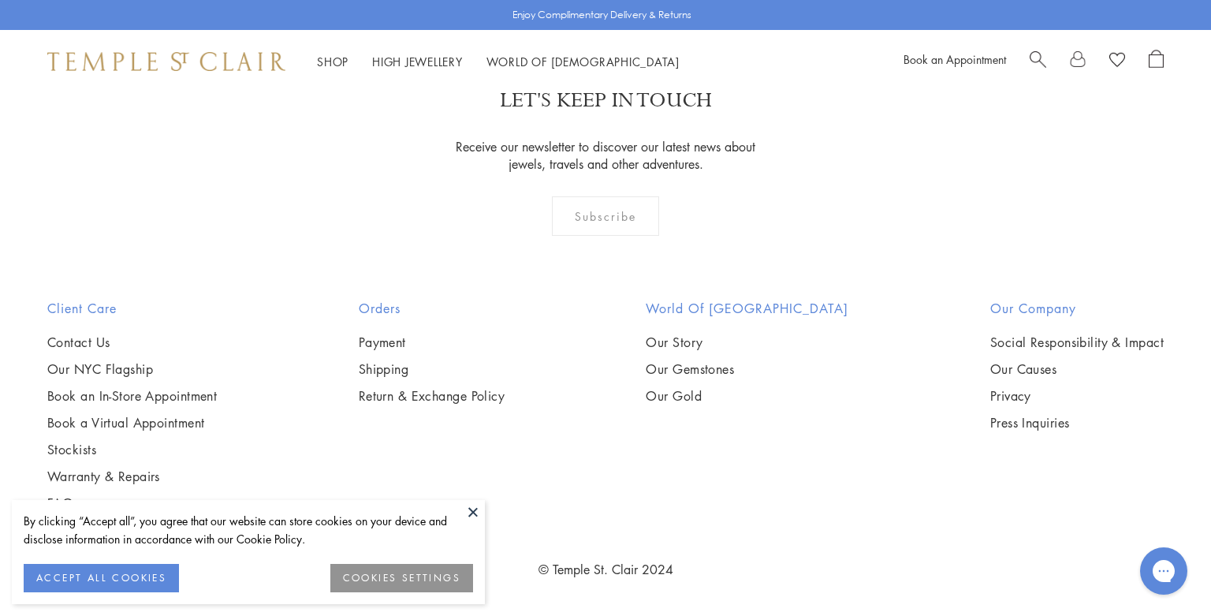
scroll to position [2765, 0]
click at [0, 0] on img at bounding box center [0, 0] width 0 height 0
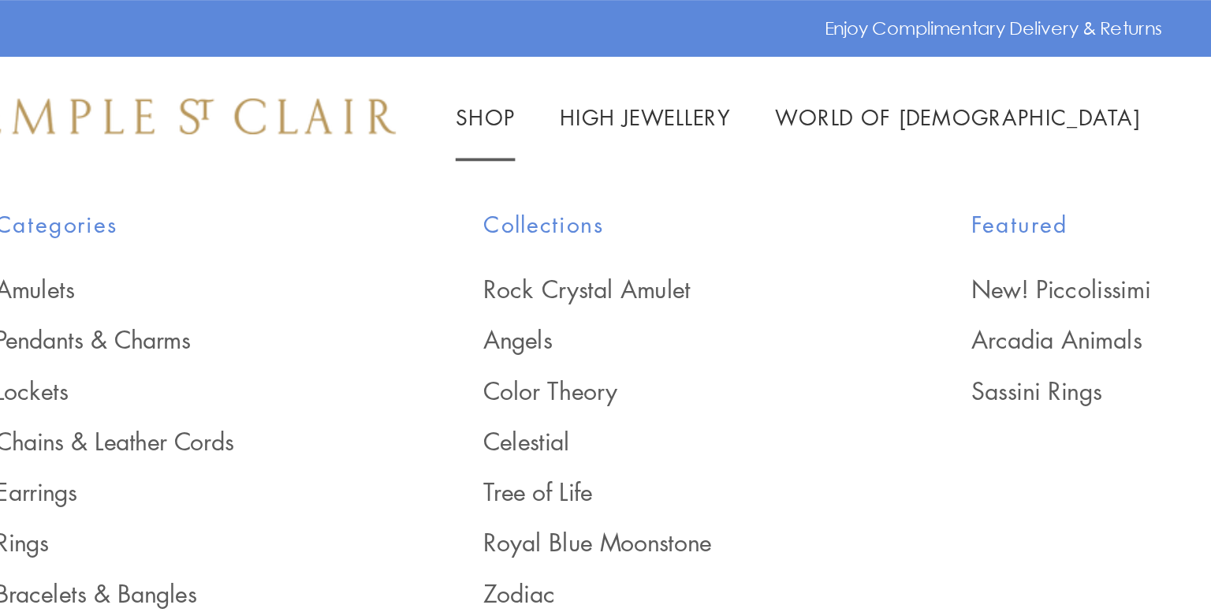
scroll to position [197, 0]
